Goal: Task Accomplishment & Management: Manage account settings

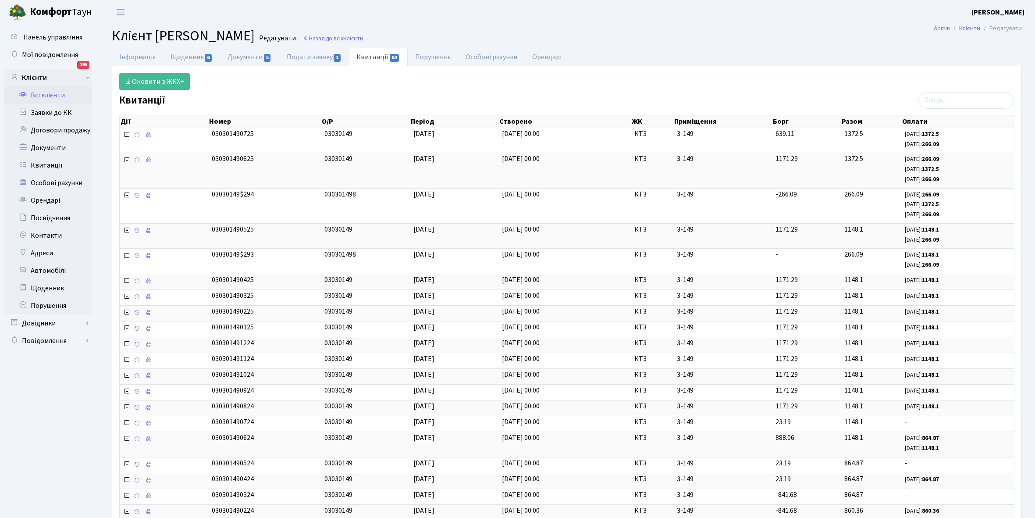
select select "25"
click at [133, 55] on link "Інформація" at bounding box center [137, 57] width 51 height 18
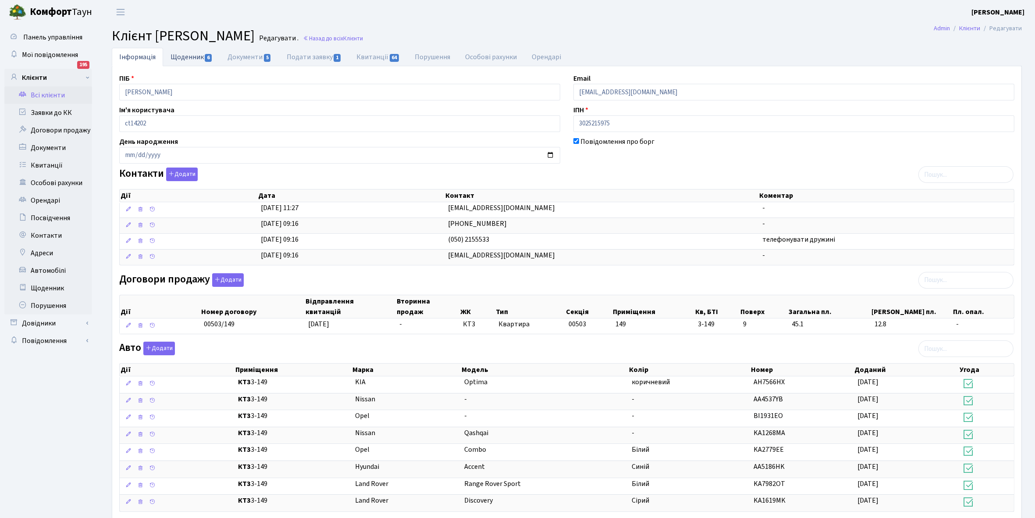
click at [180, 56] on link "Щоденник 6" at bounding box center [191, 57] width 57 height 18
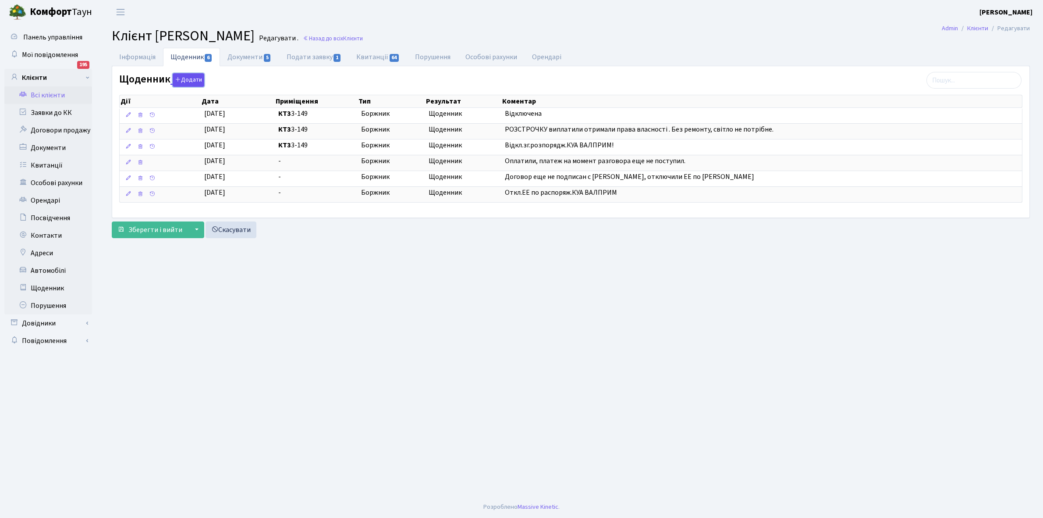
click at [187, 82] on button "Додати" at bounding box center [189, 80] width 32 height 14
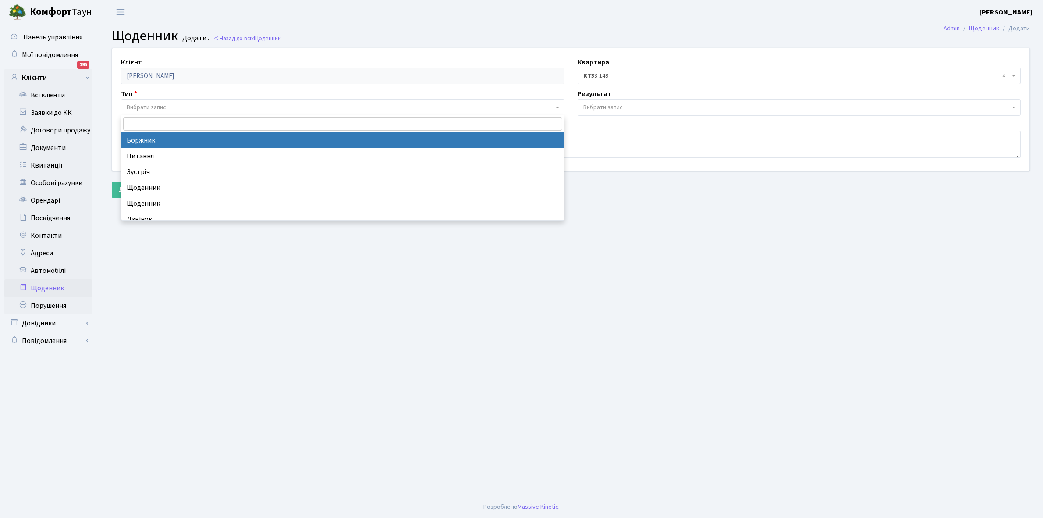
click at [155, 102] on span "Вибрати запис" at bounding box center [343, 107] width 444 height 17
select select "189"
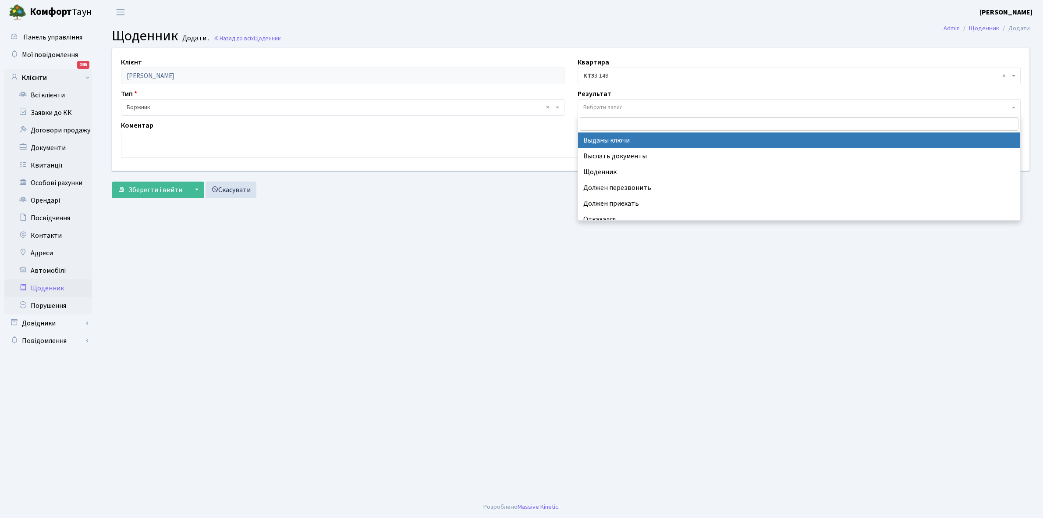
click at [599, 103] on span "Вибрати запис" at bounding box center [602, 107] width 39 height 9
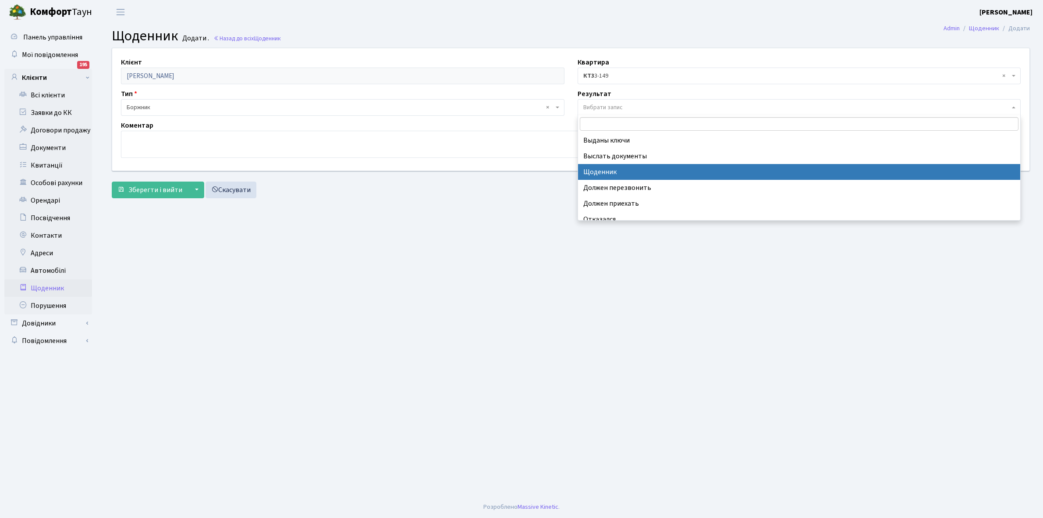
select select "14"
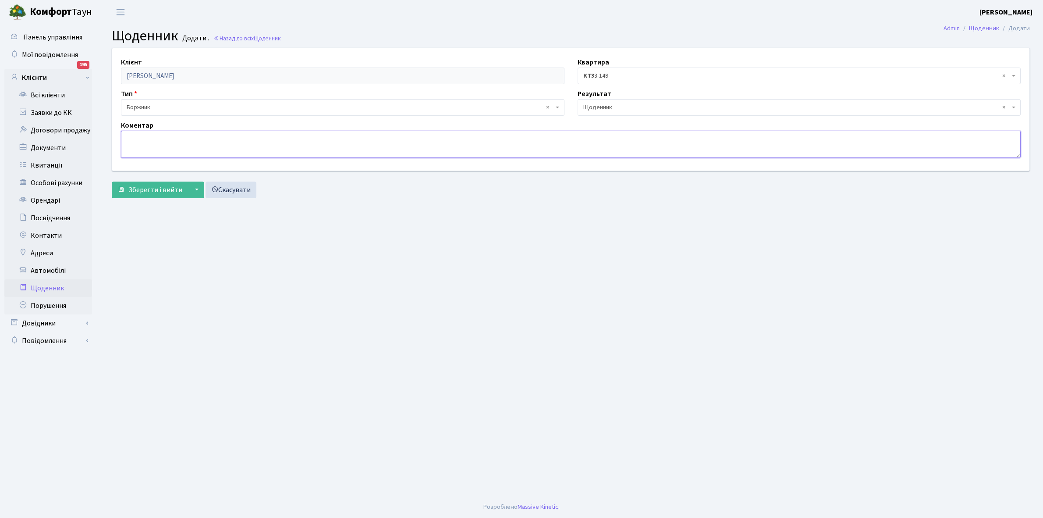
click at [134, 143] on textarea at bounding box center [571, 144] width 900 height 27
type textarea "L"
click at [308, 137] on textarea "Доп. угода+3000+150 грн. Попередила що не працює лічильник необхідно терміново …" at bounding box center [571, 144] width 900 height 27
type textarea "Доп. угода+3000+150 грн. Попередила що не працює лічильник, необхідно терміново…"
click at [146, 187] on span "Зберегти і вийти" at bounding box center [155, 190] width 54 height 10
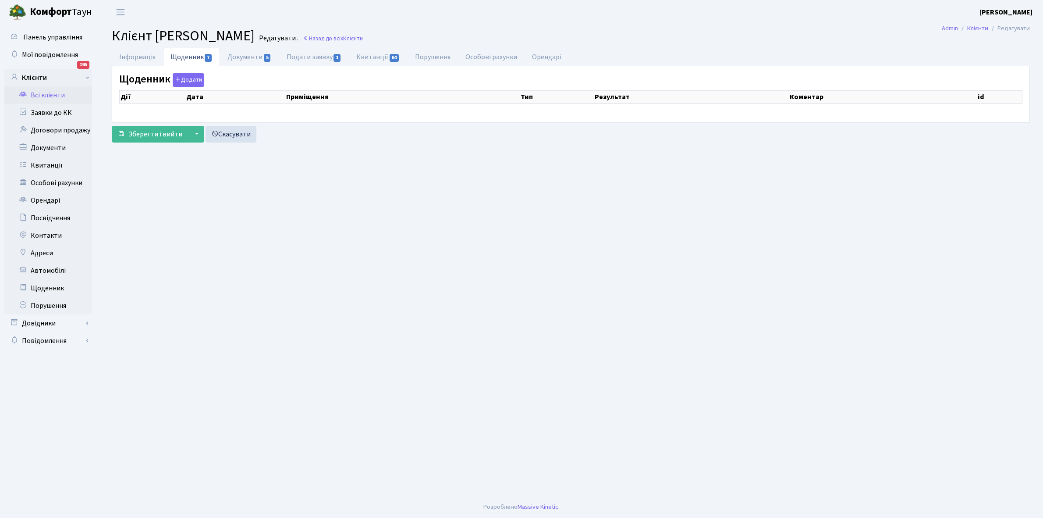
select select "25"
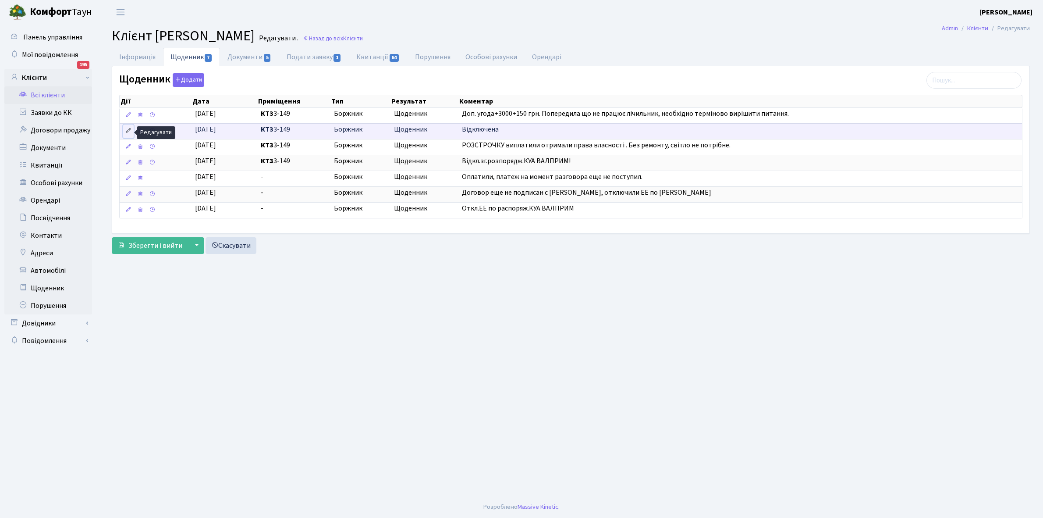
click at [128, 128] on icon at bounding box center [128, 131] width 6 height 6
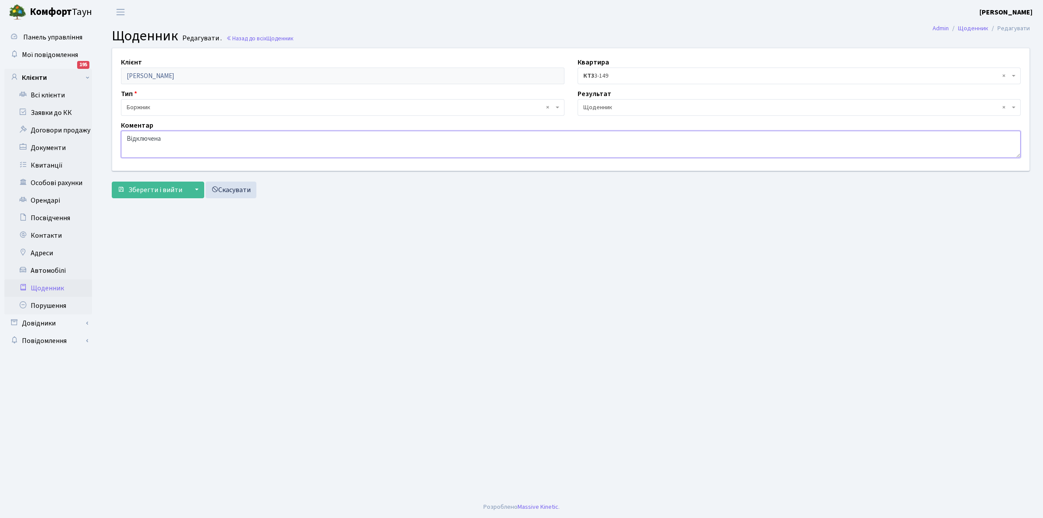
click at [182, 137] on textarea "Відключена" at bounding box center [571, 144] width 900 height 27
type textarea "Відключена ЕЕ"
click at [141, 187] on span "Зберегти і вийти" at bounding box center [155, 190] width 54 height 10
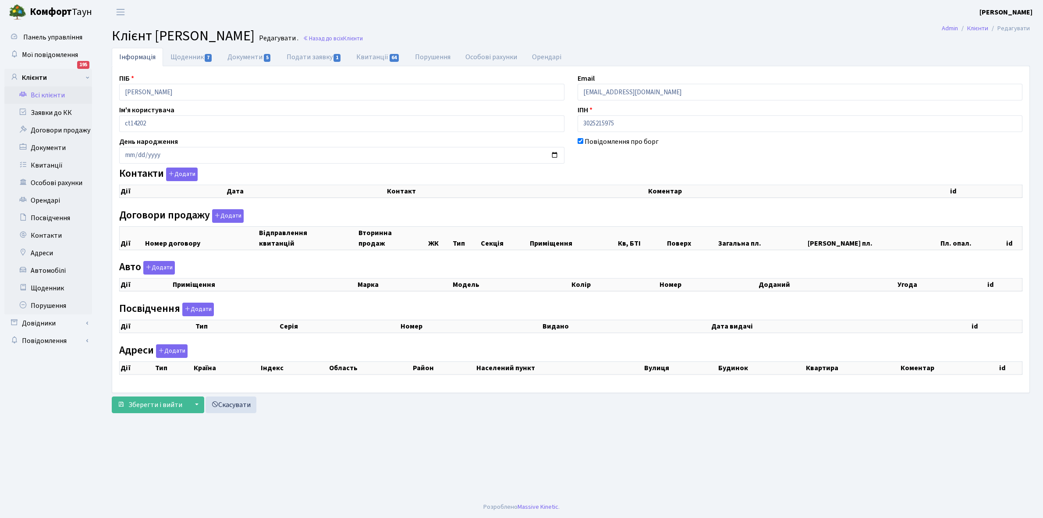
checkbox input "true"
select select "25"
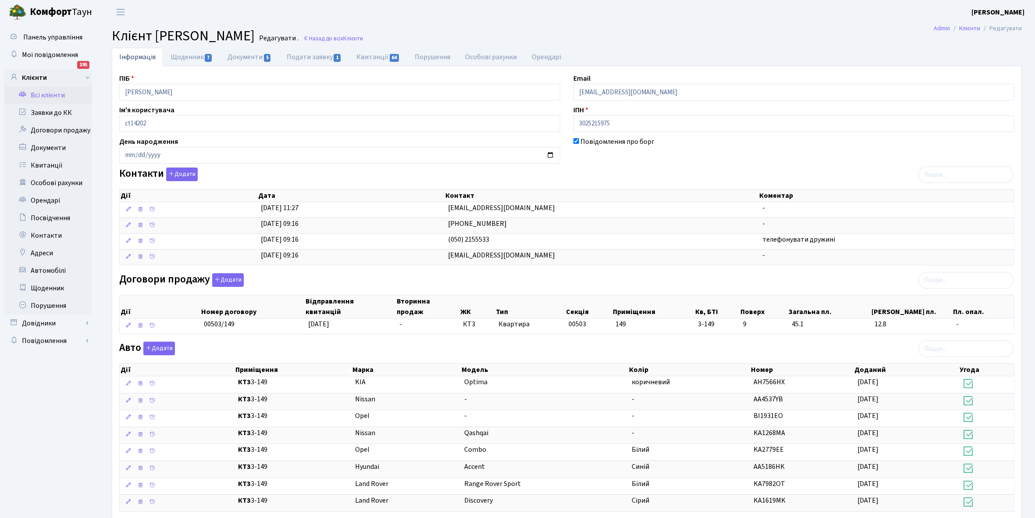
click at [41, 94] on link "Всі клієнти" at bounding box center [48, 95] width 88 height 18
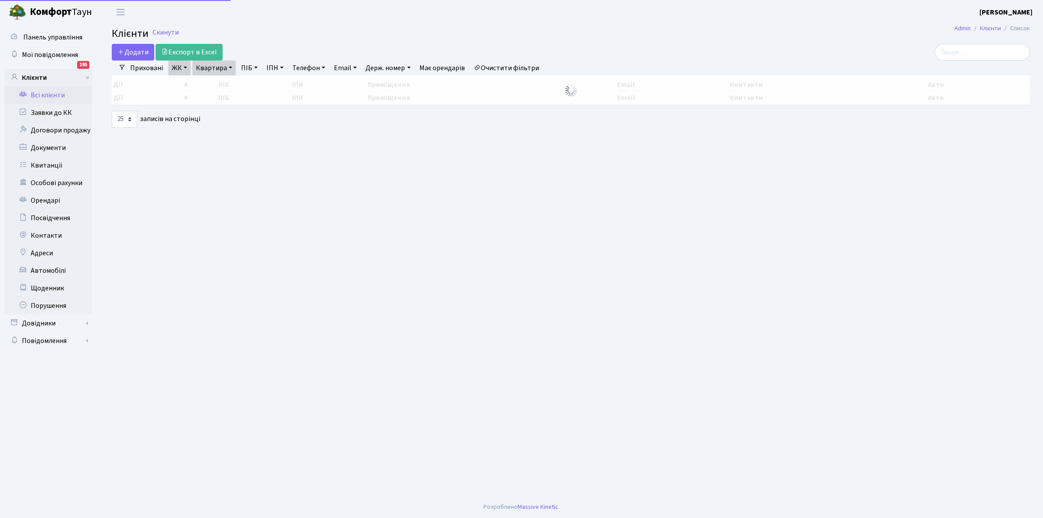
select select "25"
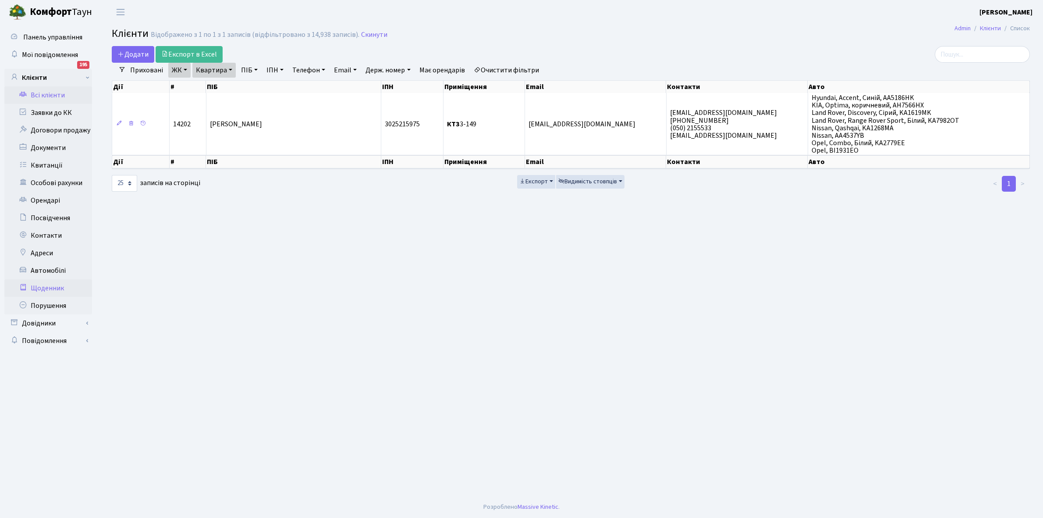
click at [40, 284] on link "Щоденник" at bounding box center [48, 288] width 88 height 18
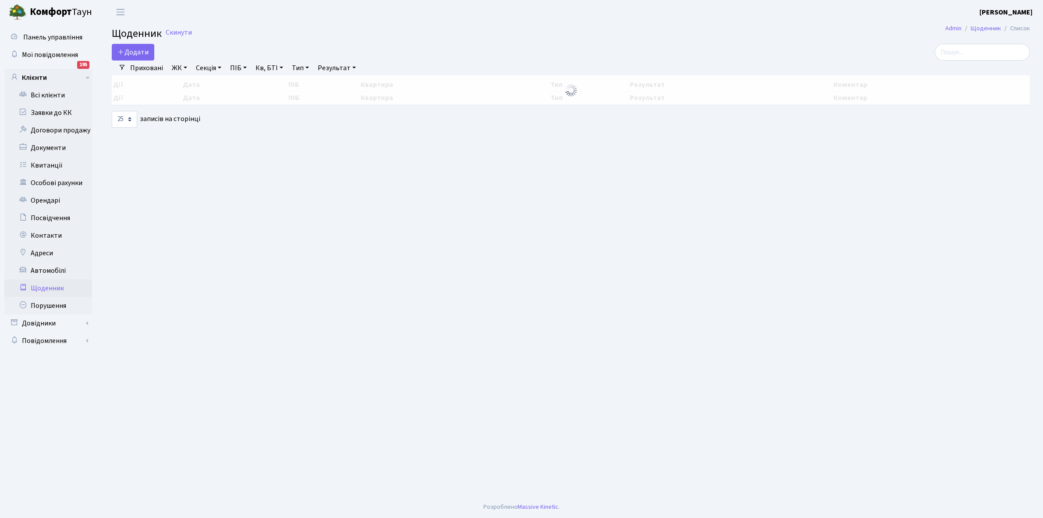
select select "25"
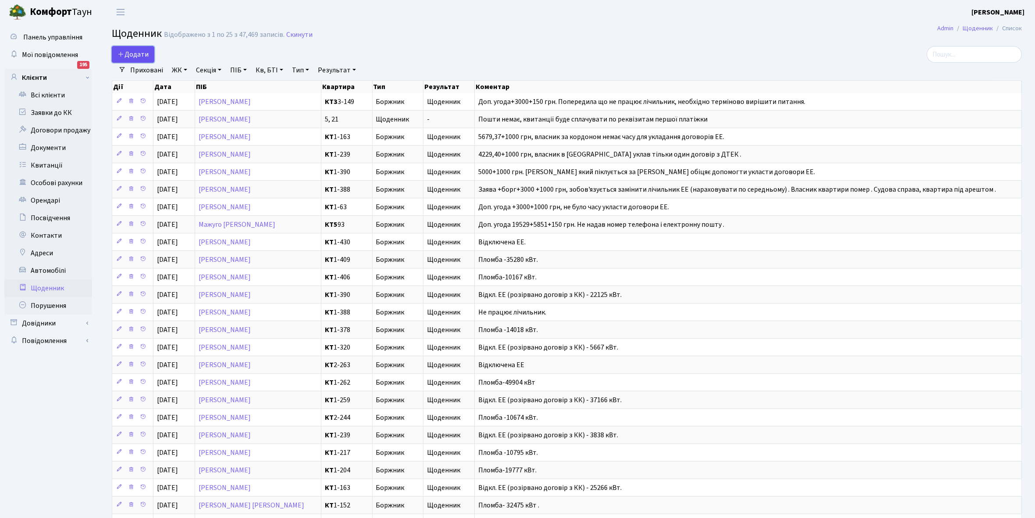
click at [132, 53] on span "Додати" at bounding box center [132, 55] width 31 height 10
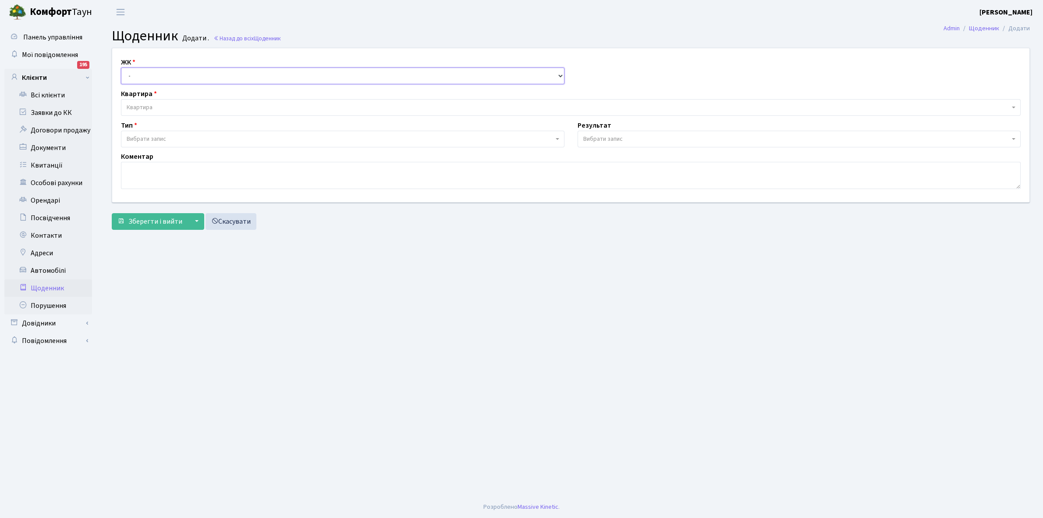
click at [146, 73] on select "- КТ, вул. Регенераторна, 4 КТ2, просп. Соборності, 17 КТ3, вул. Березнева, 16 …" at bounding box center [343, 76] width 444 height 17
select select "302"
click at [121, 68] on select "- КТ, вул. Регенераторна, 4 КТ2, просп. Соборності, 17 КТ3, вул. Березнева, 16 …" at bounding box center [343, 76] width 444 height 17
select select
click at [151, 104] on span "Квартира" at bounding box center [140, 107] width 26 height 9
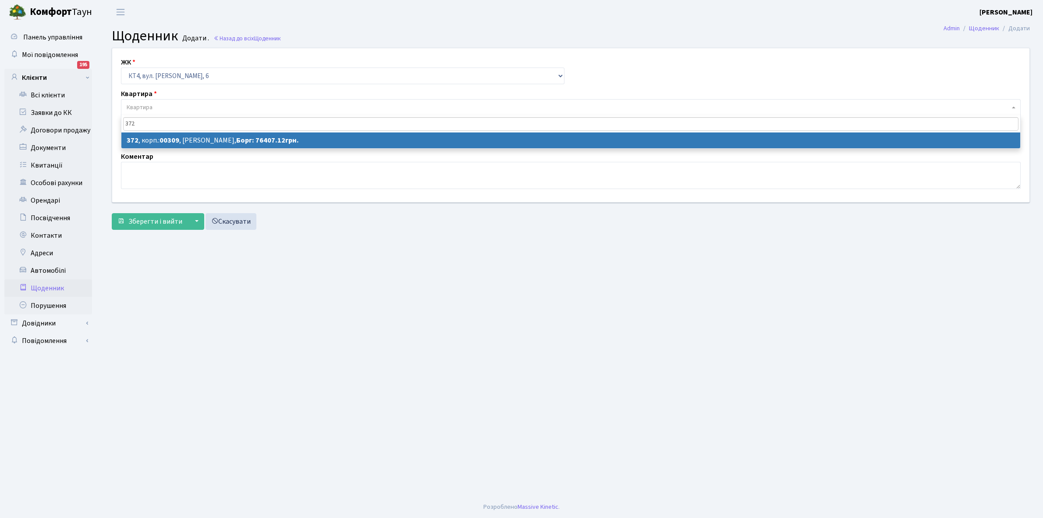
type input "372"
select select "17079"
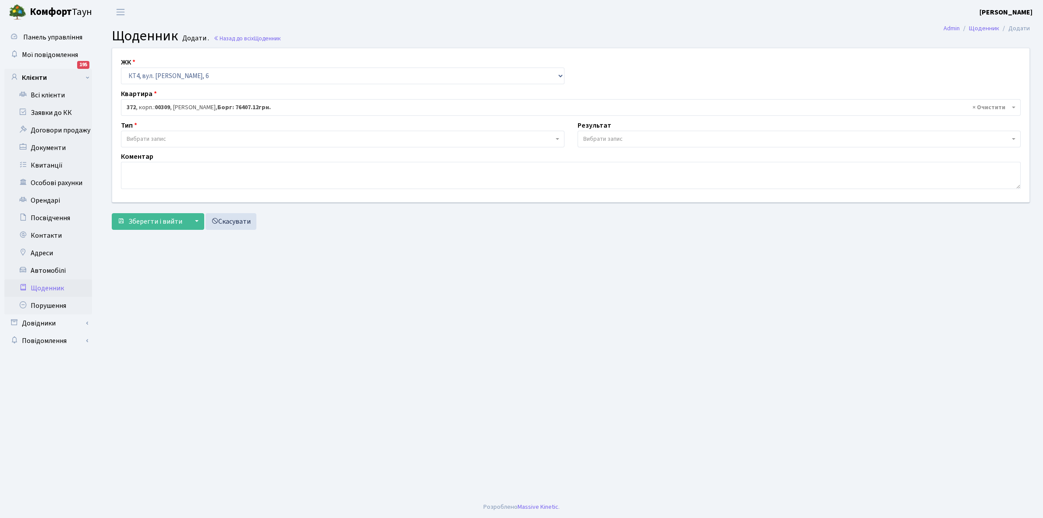
click at [158, 138] on span "Вибрати запис" at bounding box center [146, 139] width 39 height 9
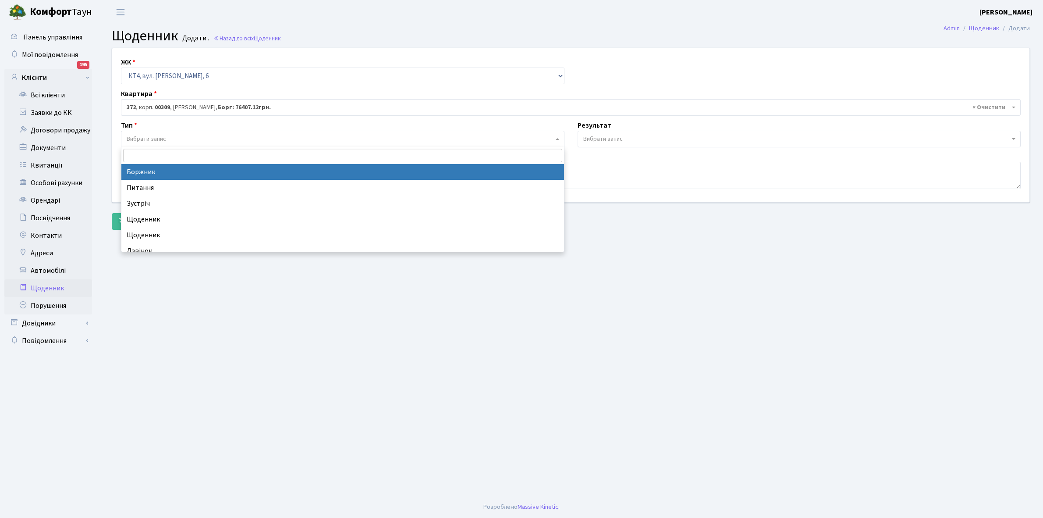
select select "189"
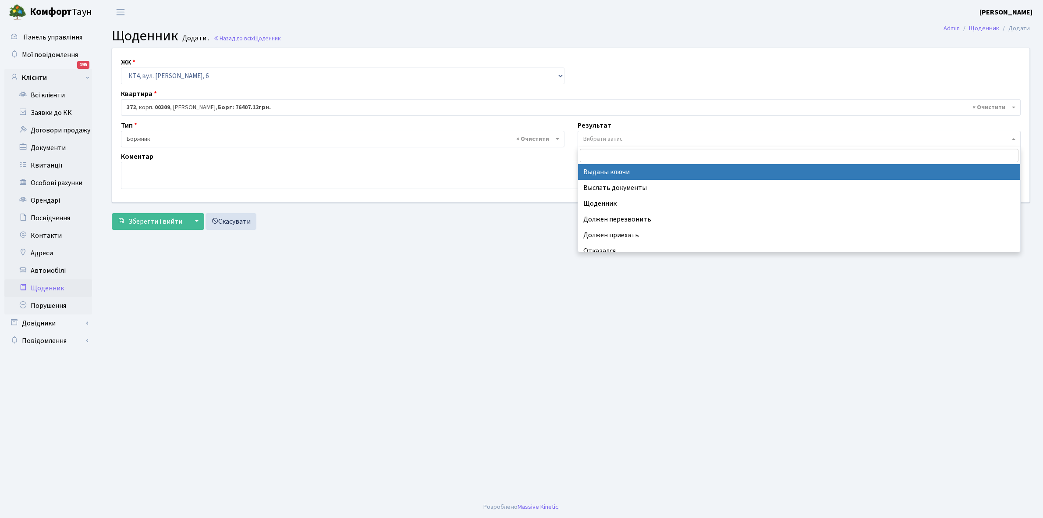
click at [631, 139] on span "Вибрати запис" at bounding box center [796, 139] width 427 height 9
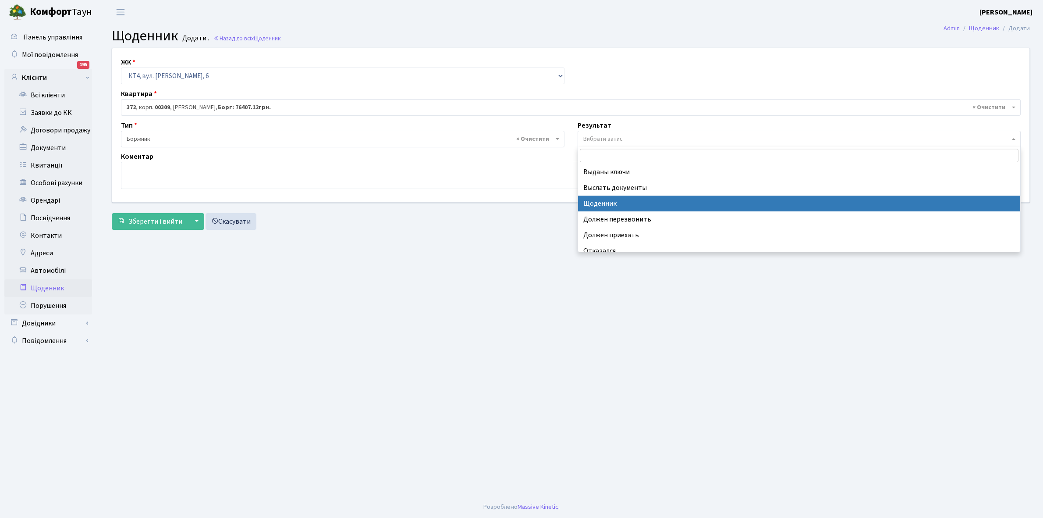
select select "14"
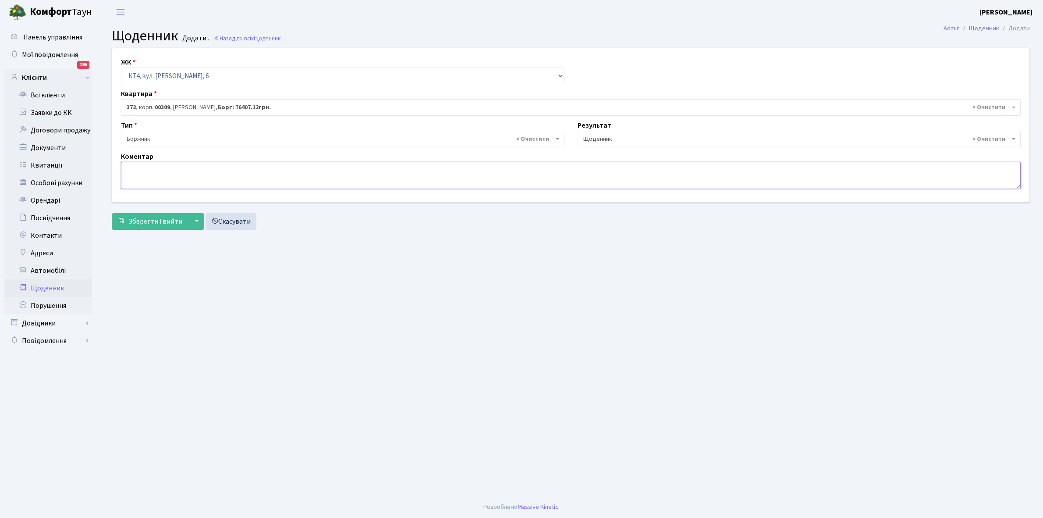
click at [142, 178] on textarea at bounding box center [571, 175] width 900 height 27
click at [225, 167] on textarea "Заява +17000 грн+1000 грн. Зобовязується" at bounding box center [571, 175] width 900 height 27
click at [263, 168] on textarea "Заява +17000 грн+1000 грн. Зобов'язується" at bounding box center [571, 175] width 900 height 27
click at [291, 170] on textarea "Заява +17000 грн+1000 грн. Зобов'язується платити своечасно" at bounding box center [571, 175] width 900 height 27
click at [326, 171] on textarea "Заява +17000 грн+1000 грн. Зобов'язується платити своечасно" at bounding box center [571, 175] width 900 height 27
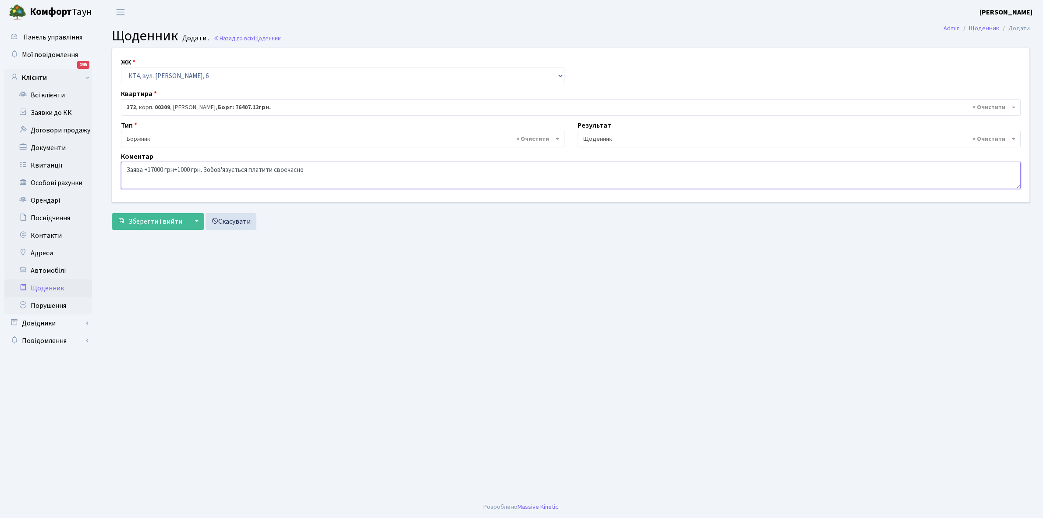
click at [289, 169] on textarea "Заява +17000 грн+1000 грн. Зобов'язується платити своечасно" at bounding box center [571, 175] width 900 height 27
click at [306, 169] on textarea "Заява +17000 грн+1000 грн. Зобов'язується платити своєчасно" at bounding box center [571, 175] width 900 height 27
type textarea "Заява +17000 грн+1000 грн. Зобов'язується платити своєчасно."
click at [153, 222] on span "Зберегти і вийти" at bounding box center [155, 222] width 54 height 10
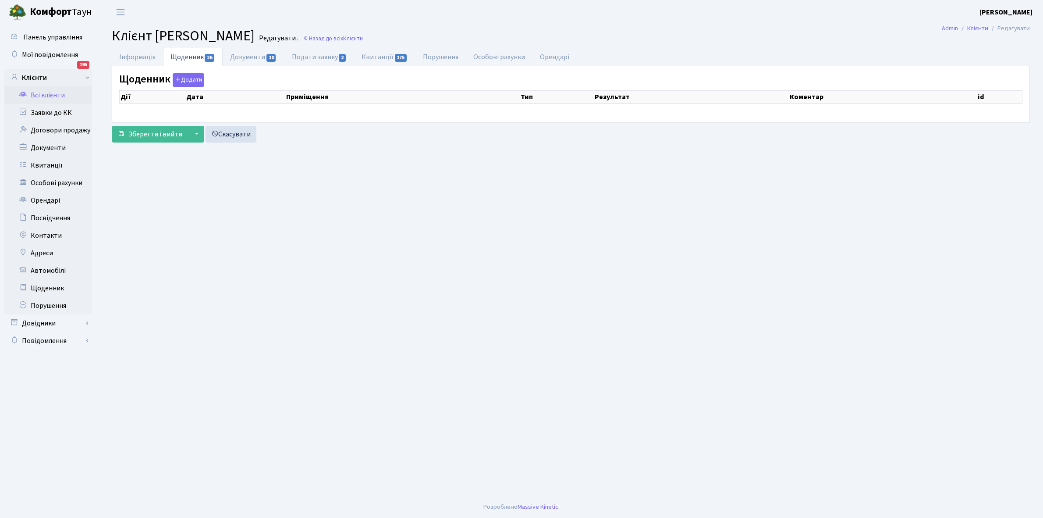
select select "25"
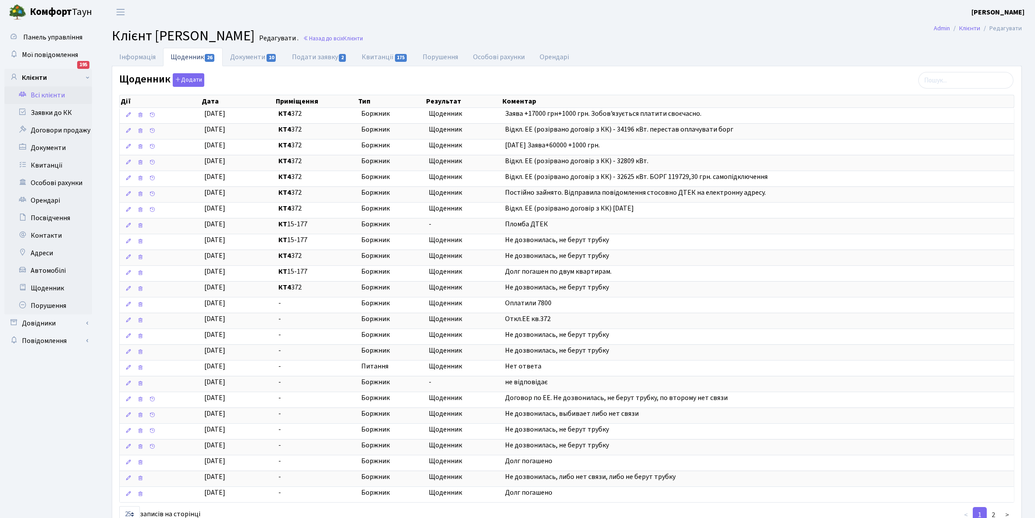
click at [47, 96] on link "Всі клієнти" at bounding box center [48, 95] width 88 height 18
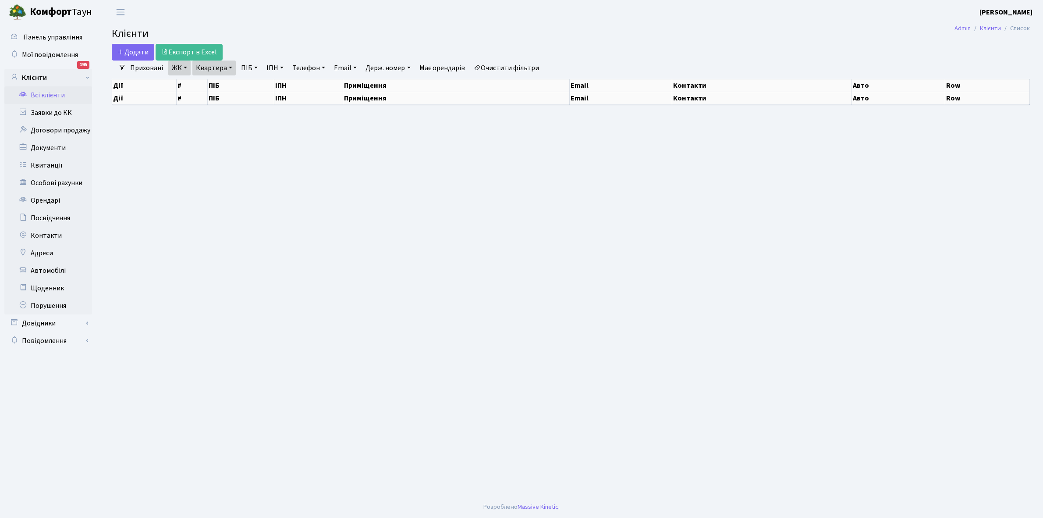
select select "25"
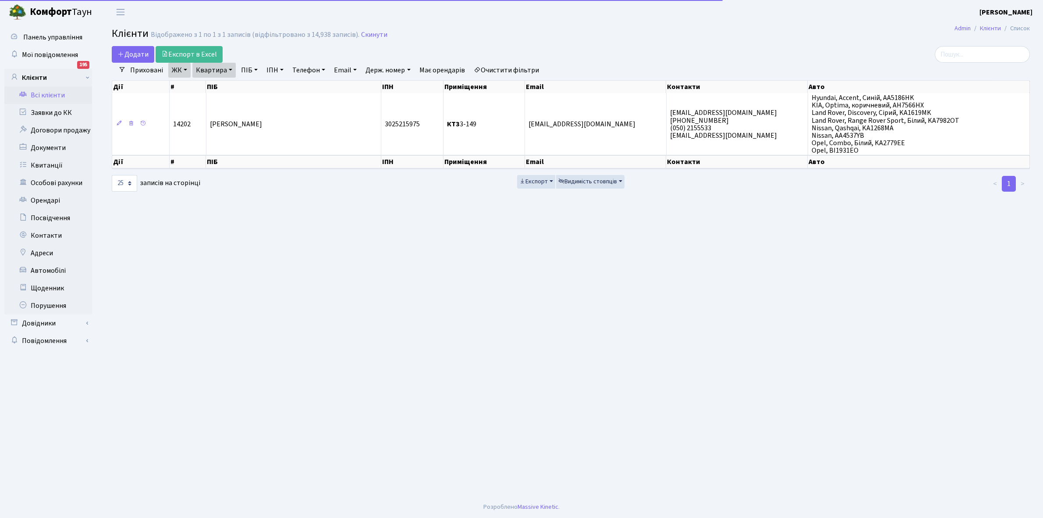
click at [231, 70] on link "Квартира" at bounding box center [213, 70] width 43 height 15
click at [222, 86] on input "3-149" at bounding box center [218, 87] width 51 height 17
type input "3"
click at [502, 68] on link "Очистити фільтри" at bounding box center [506, 70] width 72 height 15
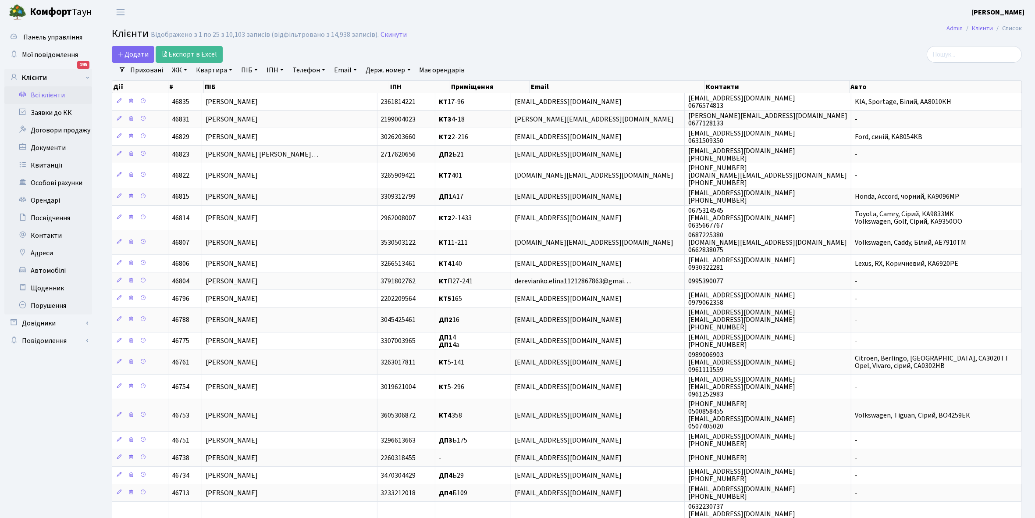
click at [187, 67] on link "ЖК" at bounding box center [179, 70] width 22 height 15
click at [216, 101] on li "КТ, вул. Регенераторна, 4" at bounding box center [223, 100] width 106 height 15
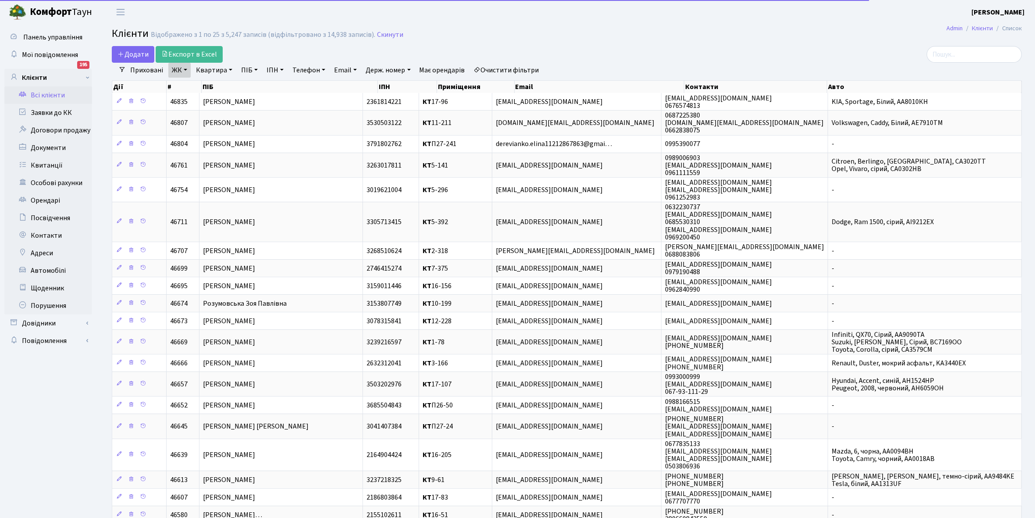
click at [229, 68] on link "Квартира" at bounding box center [213, 70] width 43 height 15
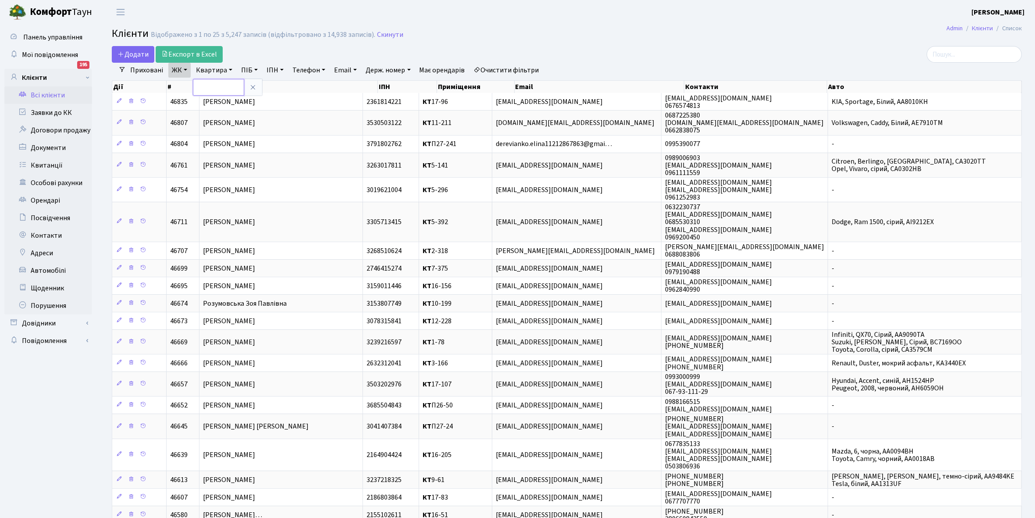
click at [218, 85] on input "text" at bounding box center [218, 87] width 51 height 17
type input "15-113"
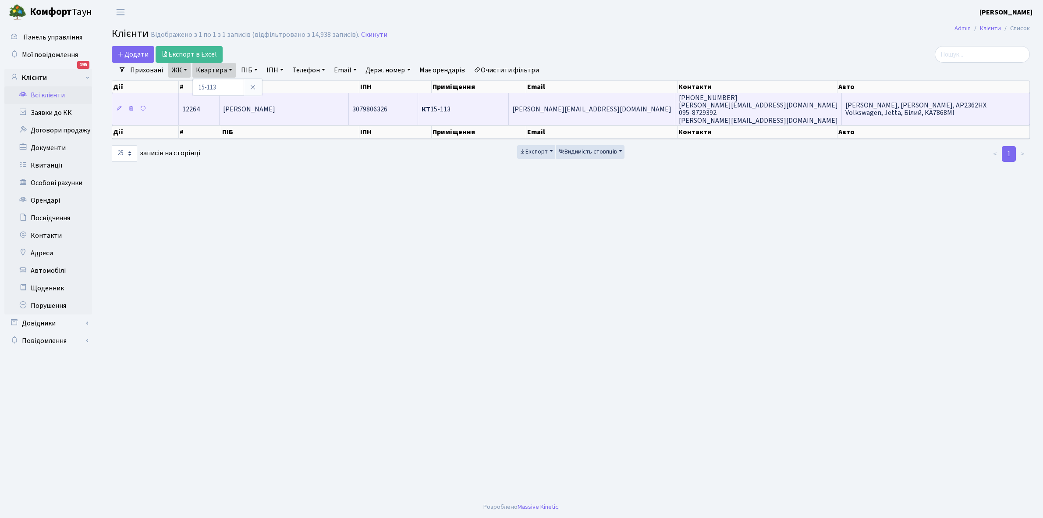
click at [321, 104] on td "[PERSON_NAME]" at bounding box center [285, 109] width 130 height 32
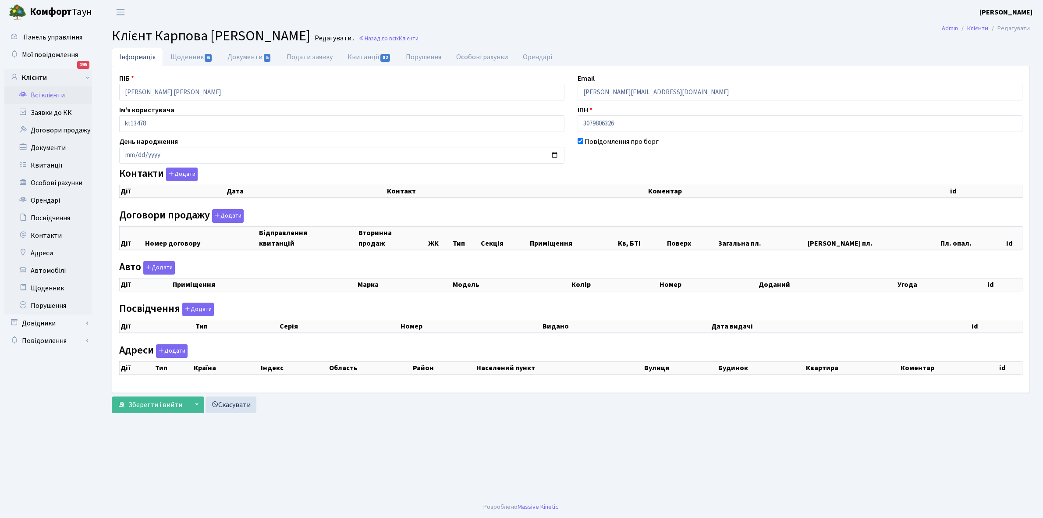
checkbox input "true"
select select "25"
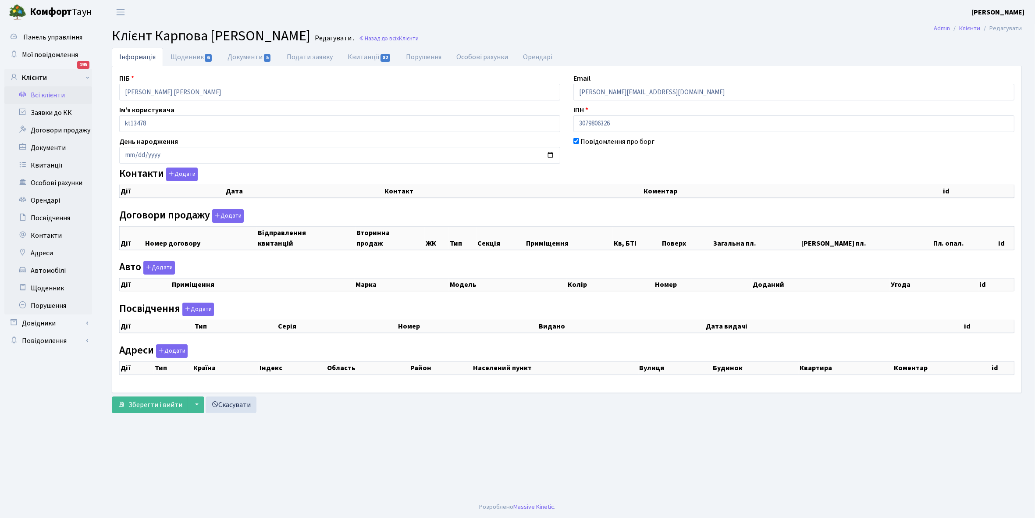
select select "25"
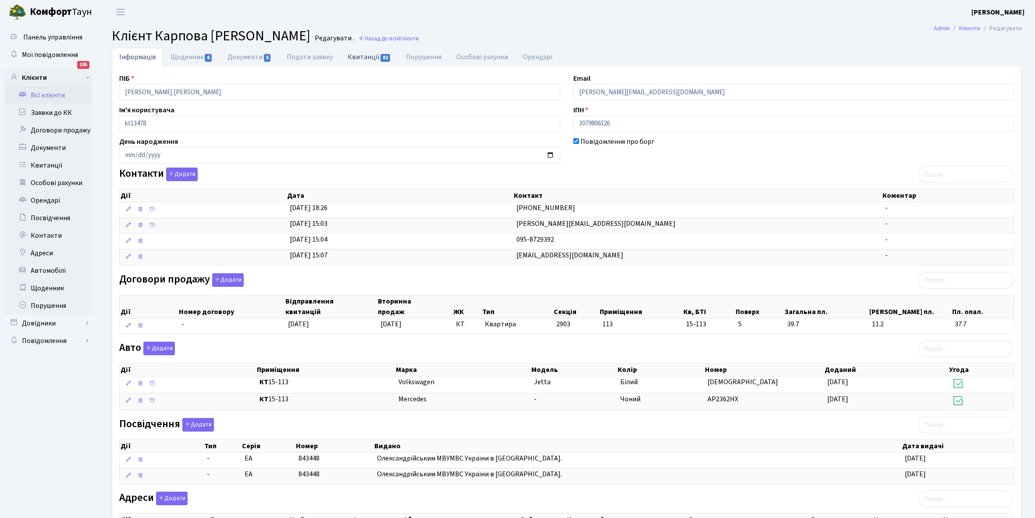
click at [364, 56] on link "Квитанції 82" at bounding box center [369, 57] width 58 height 18
select select "25"
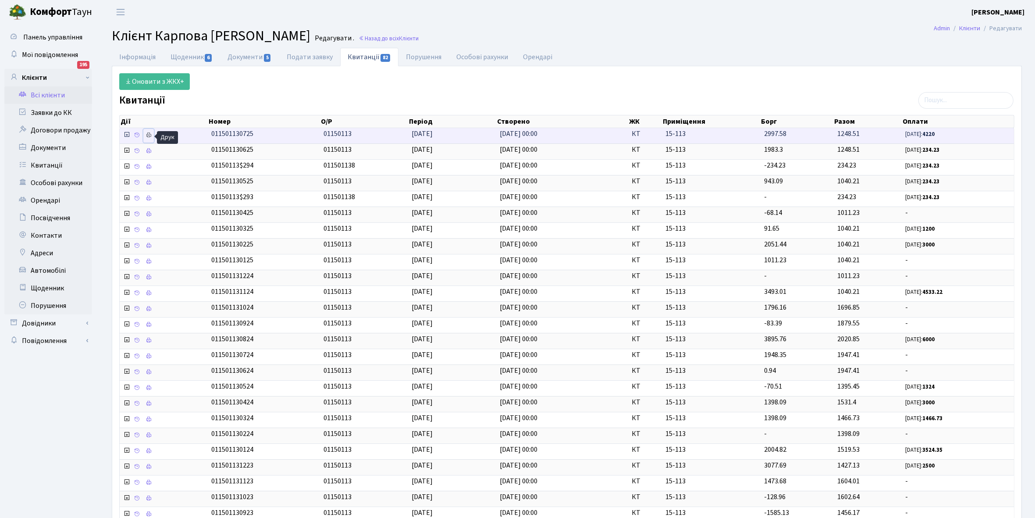
click at [148, 137] on icon at bounding box center [149, 135] width 6 height 6
click at [53, 92] on link "Всі клієнти" at bounding box center [48, 95] width 88 height 18
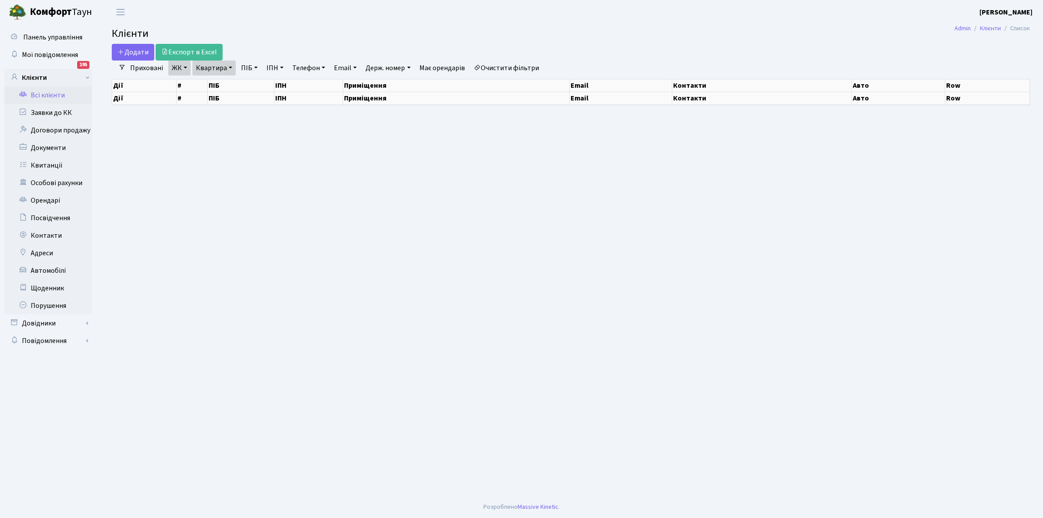
select select "25"
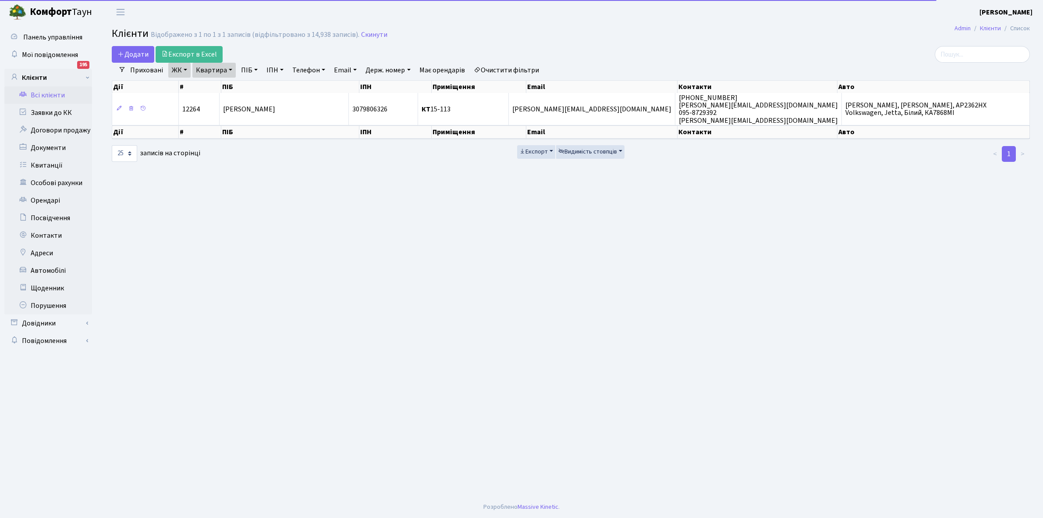
click at [494, 66] on link "Очистити фільтри" at bounding box center [506, 70] width 72 height 15
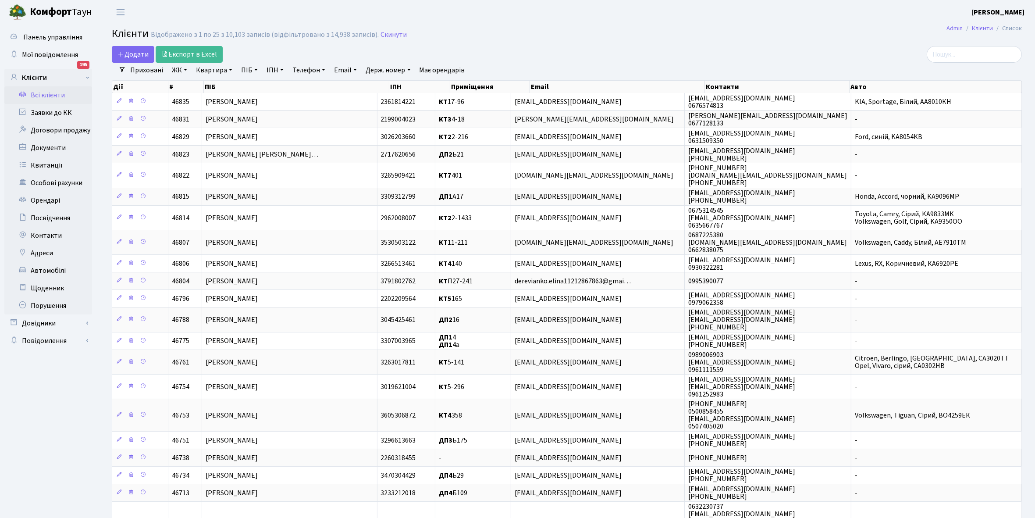
click at [184, 67] on link "ЖК" at bounding box center [179, 70] width 22 height 15
click at [239, 148] on li "КТ4, вул. [PERSON_NAME], 6" at bounding box center [223, 155] width 106 height 15
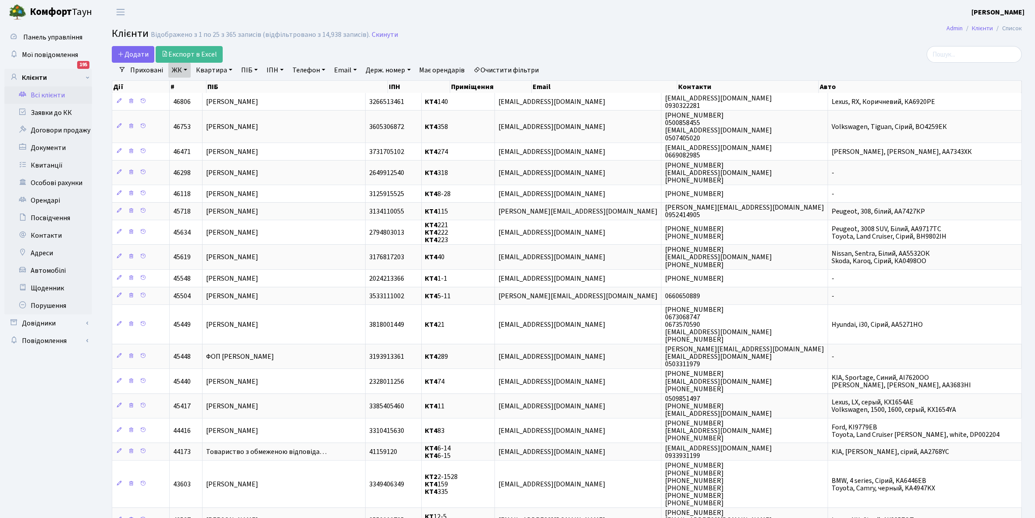
click at [230, 67] on link "Квартира" at bounding box center [213, 70] width 43 height 15
click at [222, 88] on input "text" at bounding box center [218, 87] width 51 height 17
type input "372"
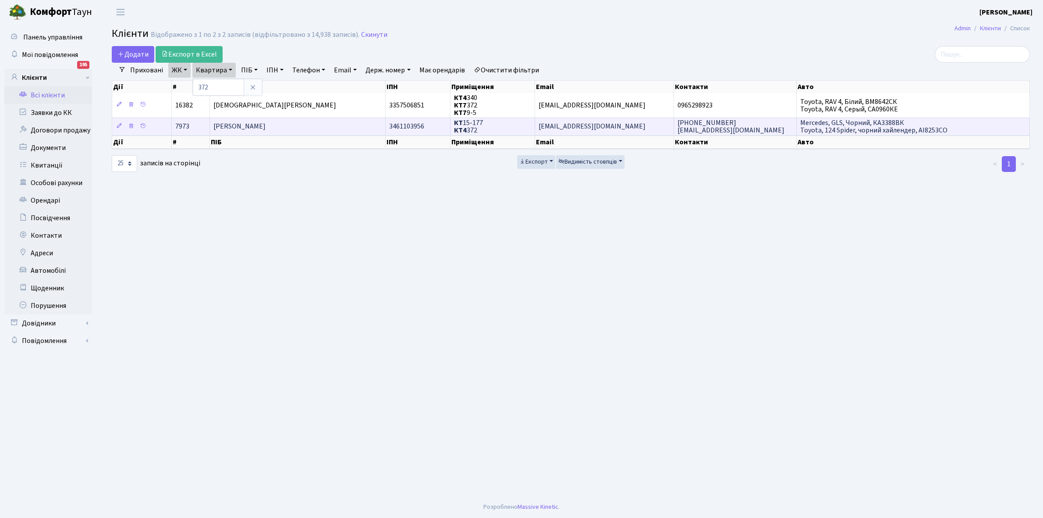
click at [318, 125] on td "[PERSON_NAME]" at bounding box center [298, 126] width 176 height 18
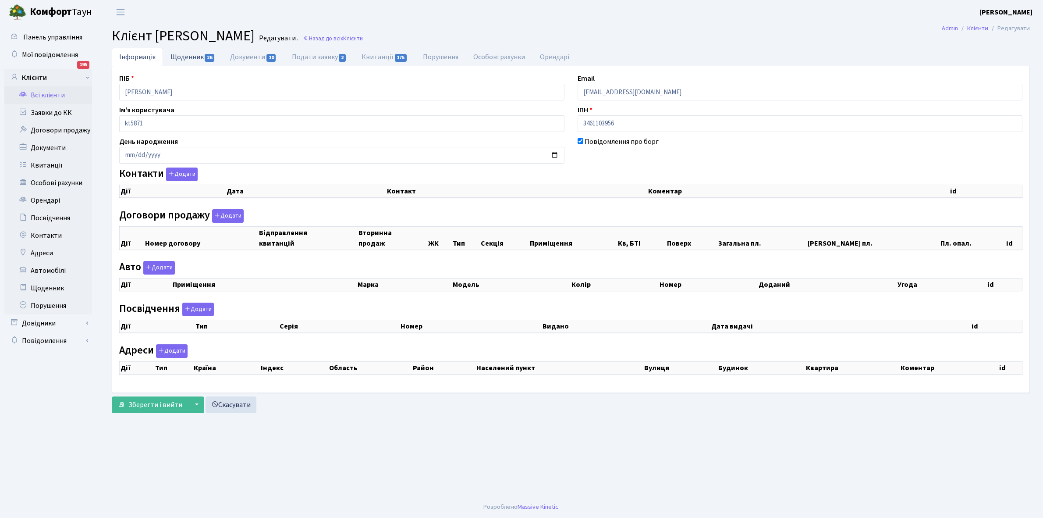
checkbox input "true"
select select "25"
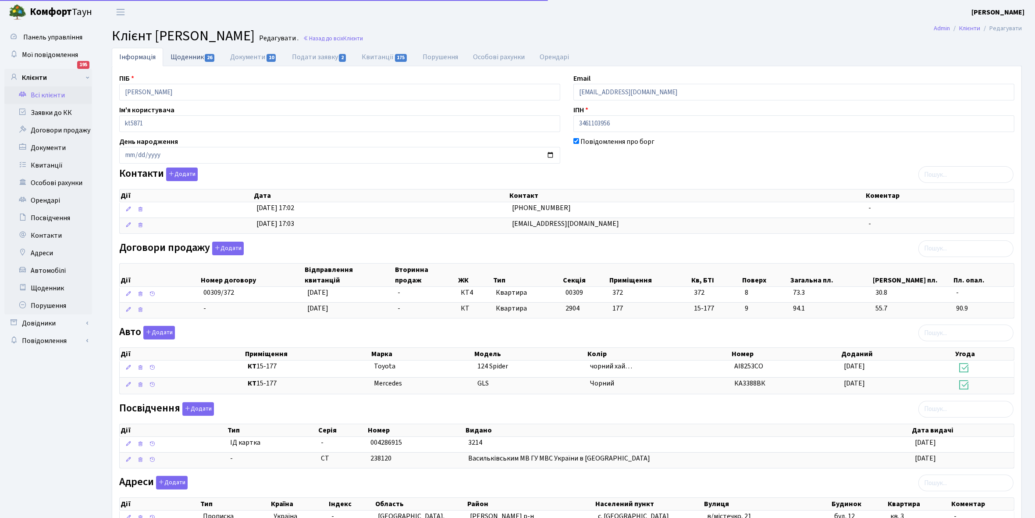
click at [185, 53] on link "Щоденник 26" at bounding box center [193, 57] width 60 height 18
select select "25"
